Goal: Task Accomplishment & Management: Use online tool/utility

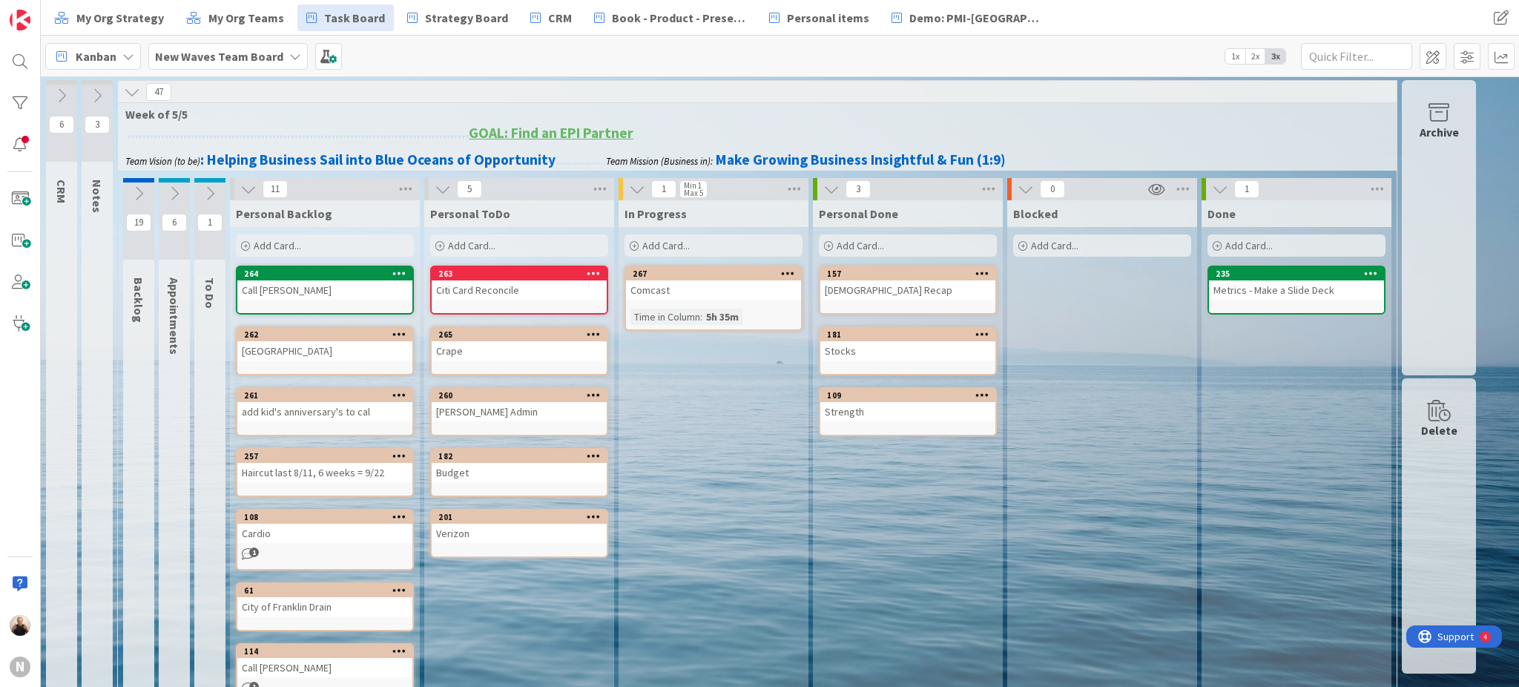
click at [688, 291] on div "Comcast" at bounding box center [713, 289] width 175 height 19
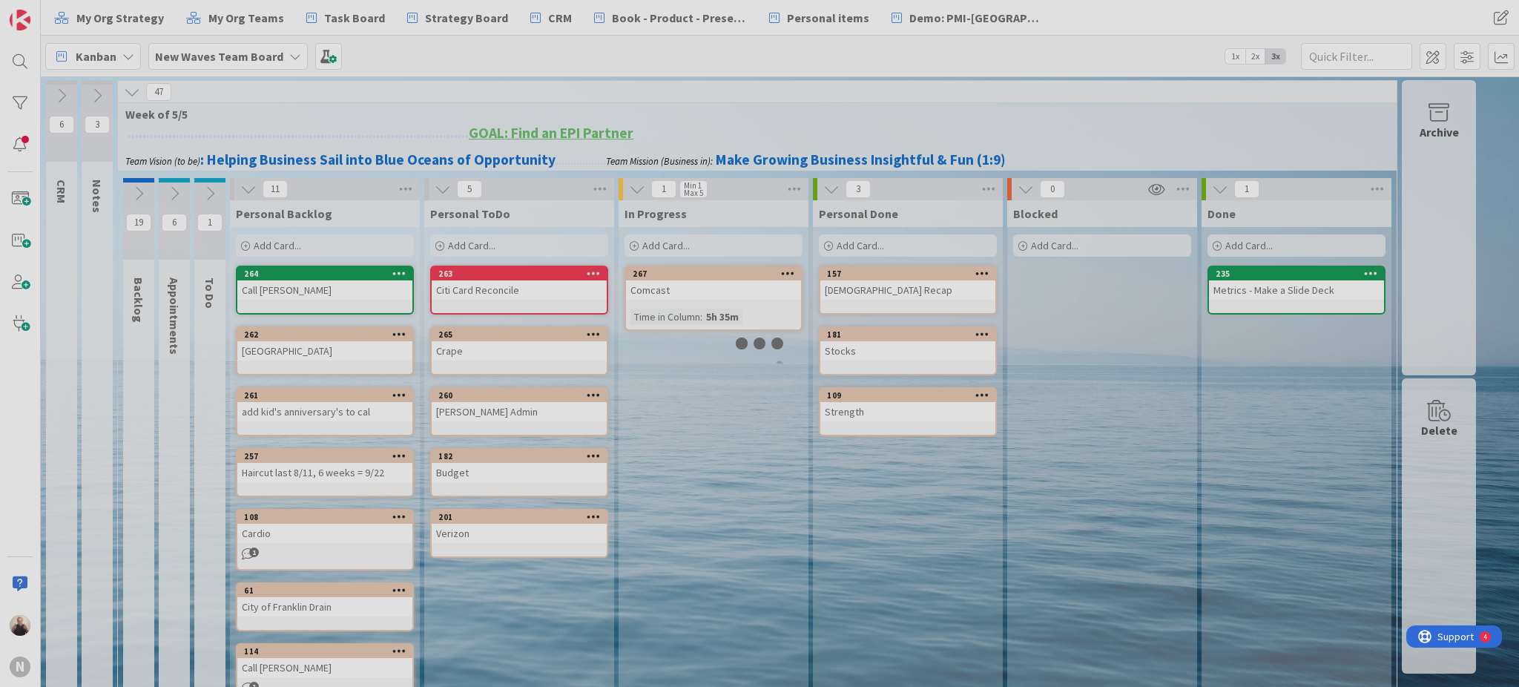
click at [688, 291] on div at bounding box center [759, 343] width 1519 height 687
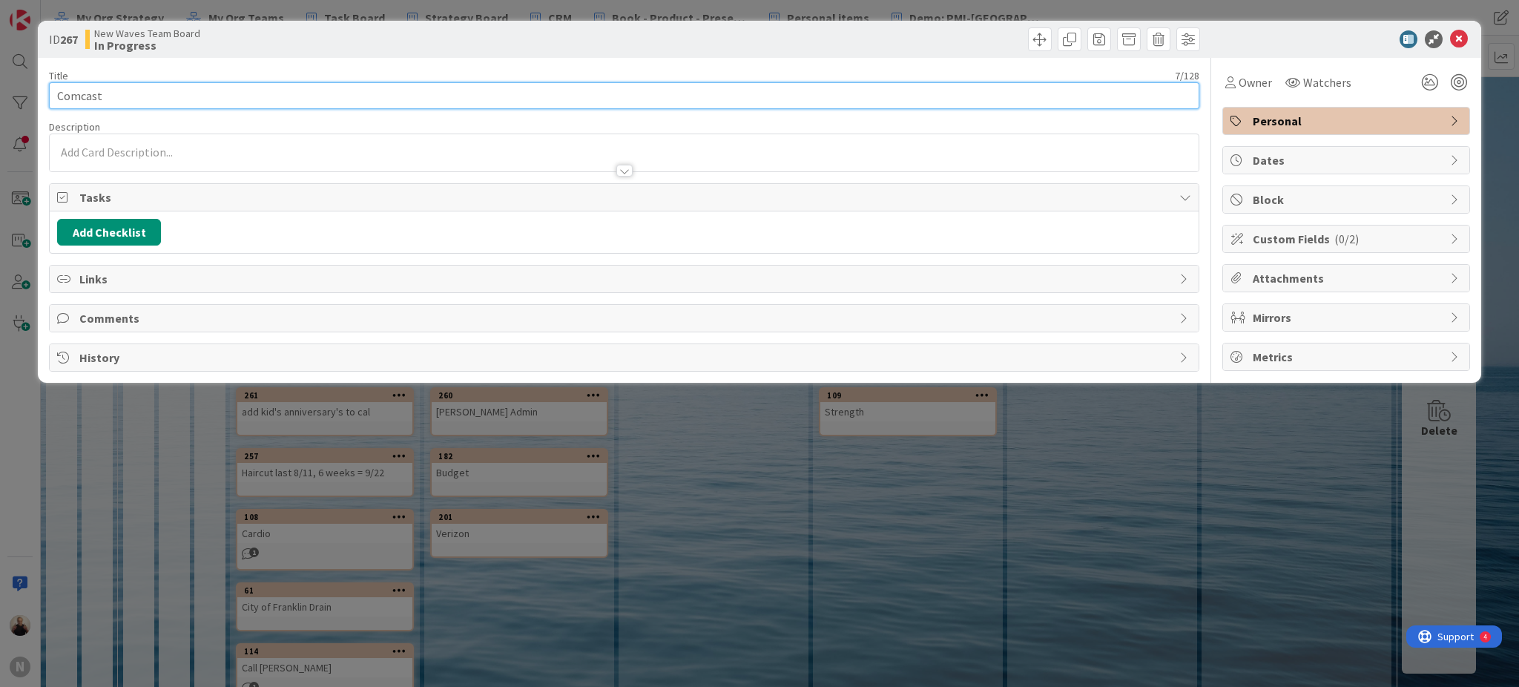
click at [169, 93] on input "Comcast" at bounding box center [624, 95] width 1150 height 27
type input "Comcast - Cancel [DATE]"
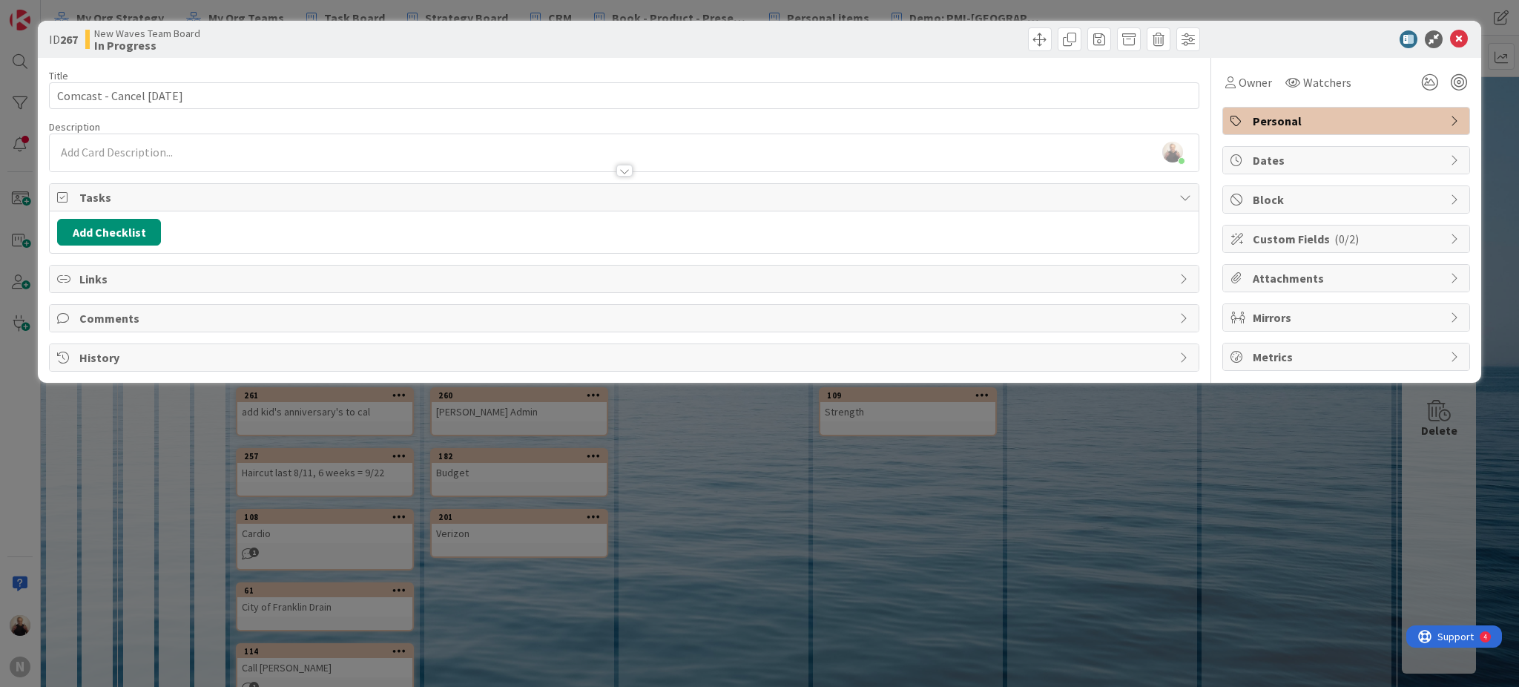
click at [377, 199] on span "Tasks" at bounding box center [625, 197] width 1092 height 18
click at [1468, 32] on div at bounding box center [1338, 39] width 263 height 18
click at [1455, 35] on icon at bounding box center [1459, 39] width 18 height 18
